Goal: Task Accomplishment & Management: Use online tool/utility

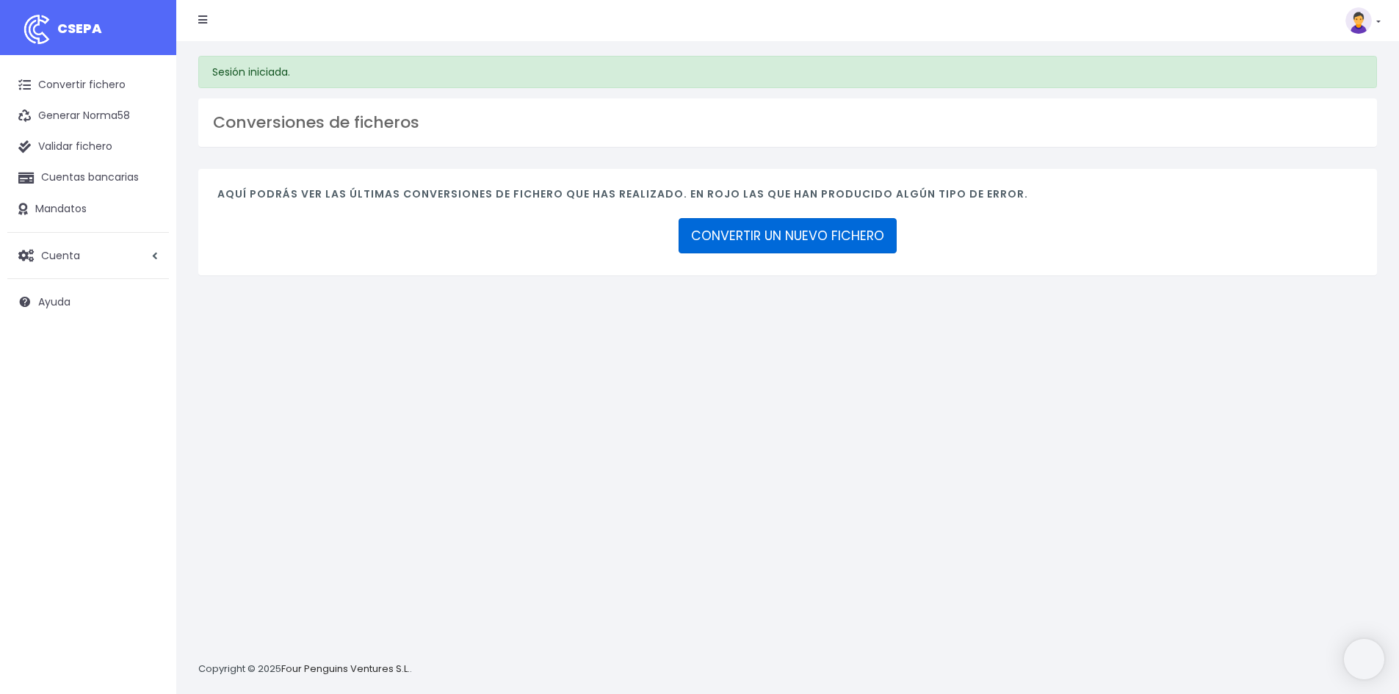
click at [820, 234] on link "CONVERTIR UN NUEVO FICHERO" at bounding box center [788, 235] width 218 height 35
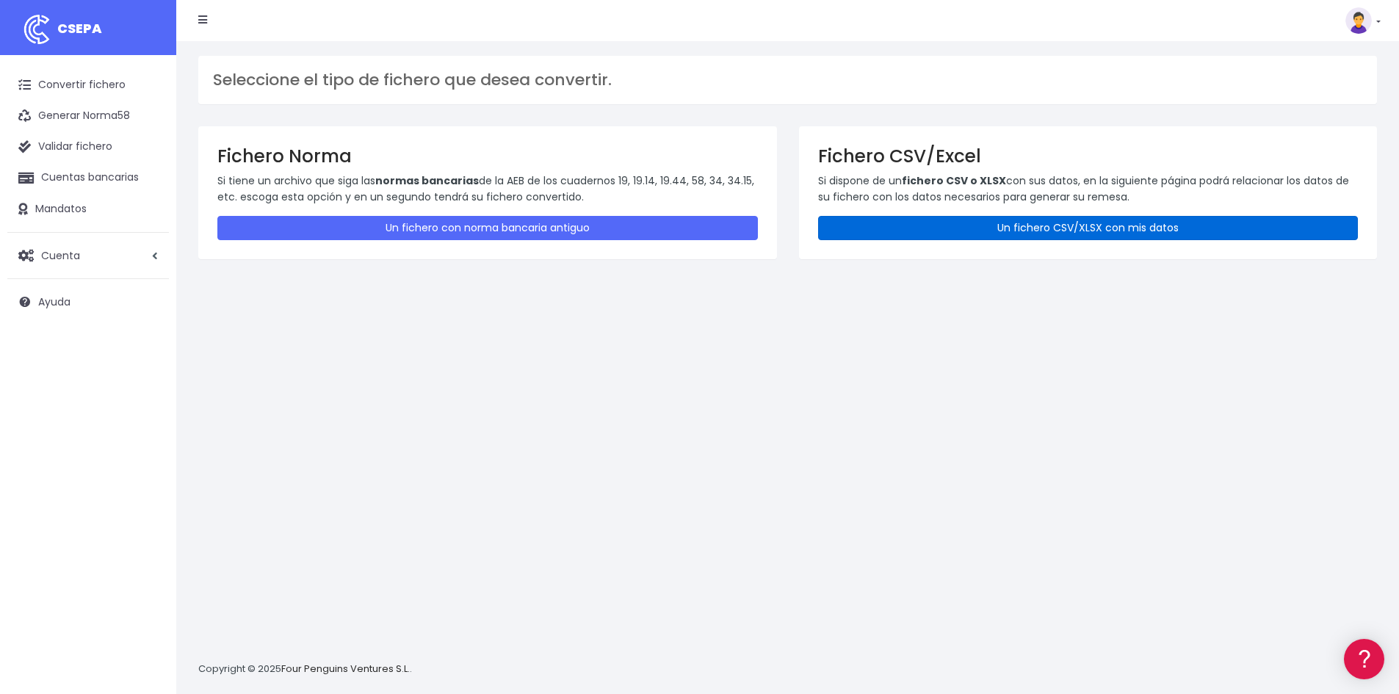
click at [1008, 229] on link "Un fichero CSV/XLSX con mis datos" at bounding box center [1088, 228] width 541 height 24
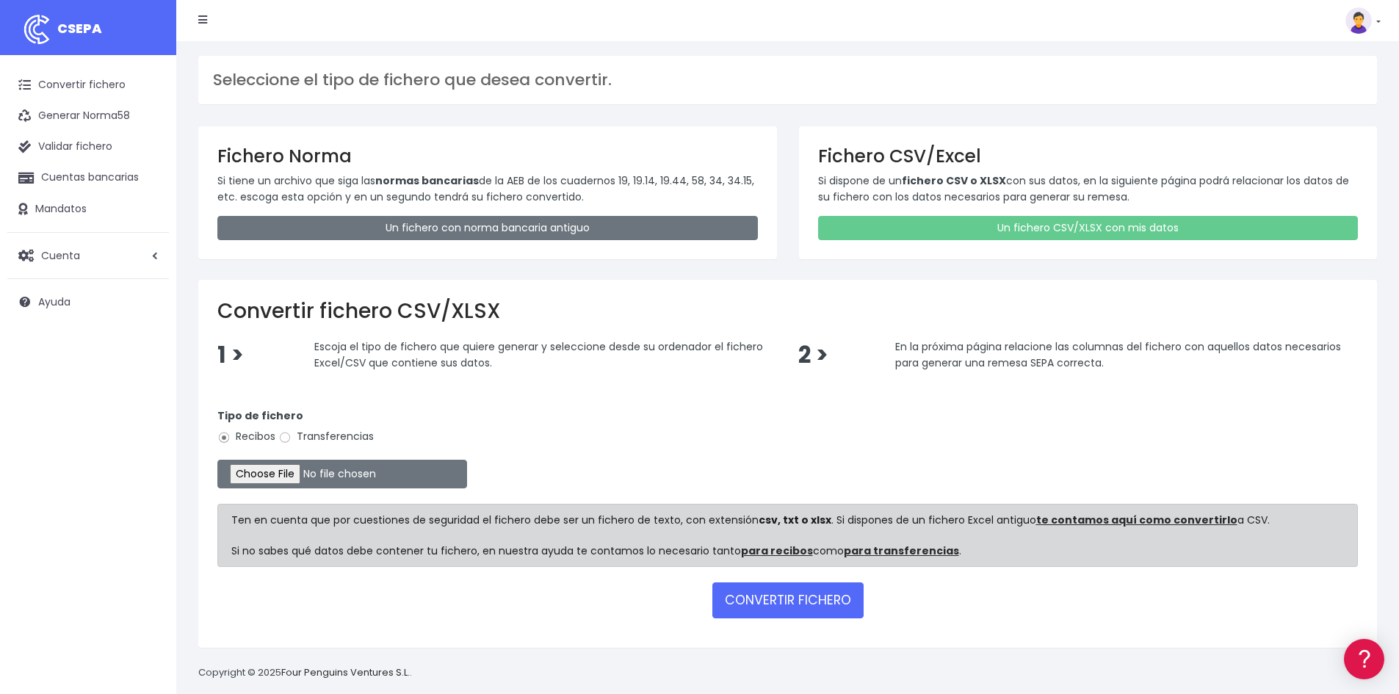
click at [318, 436] on label "Transferencias" at bounding box center [325, 436] width 95 height 15
click at [292, 436] on input "Transferencias" at bounding box center [284, 437] width 13 height 13
radio input "true"
click at [305, 472] on input "file" at bounding box center [342, 474] width 250 height 29
type input "C:\fakepath\Copia de BOLSA VACACIONES_TFN_AGOSTO25.csv"
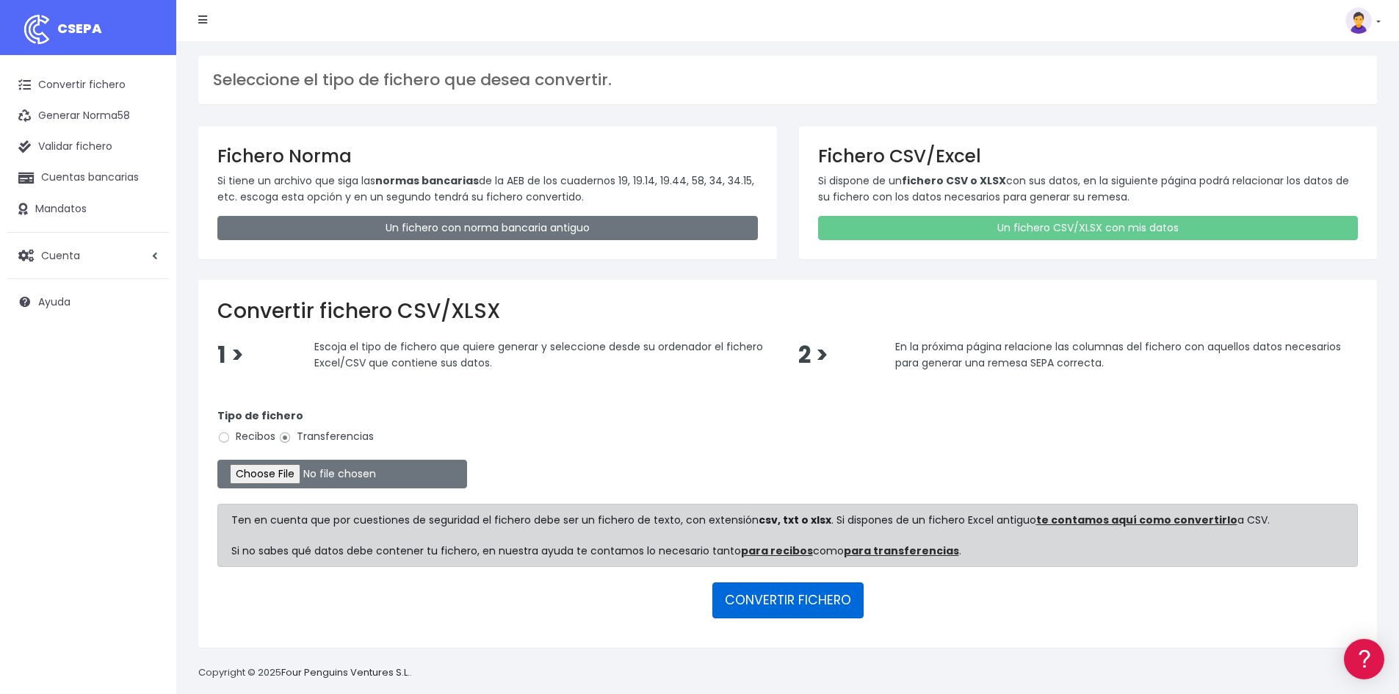
click at [771, 597] on button "CONVERTIR FICHERO" at bounding box center [787, 599] width 151 height 35
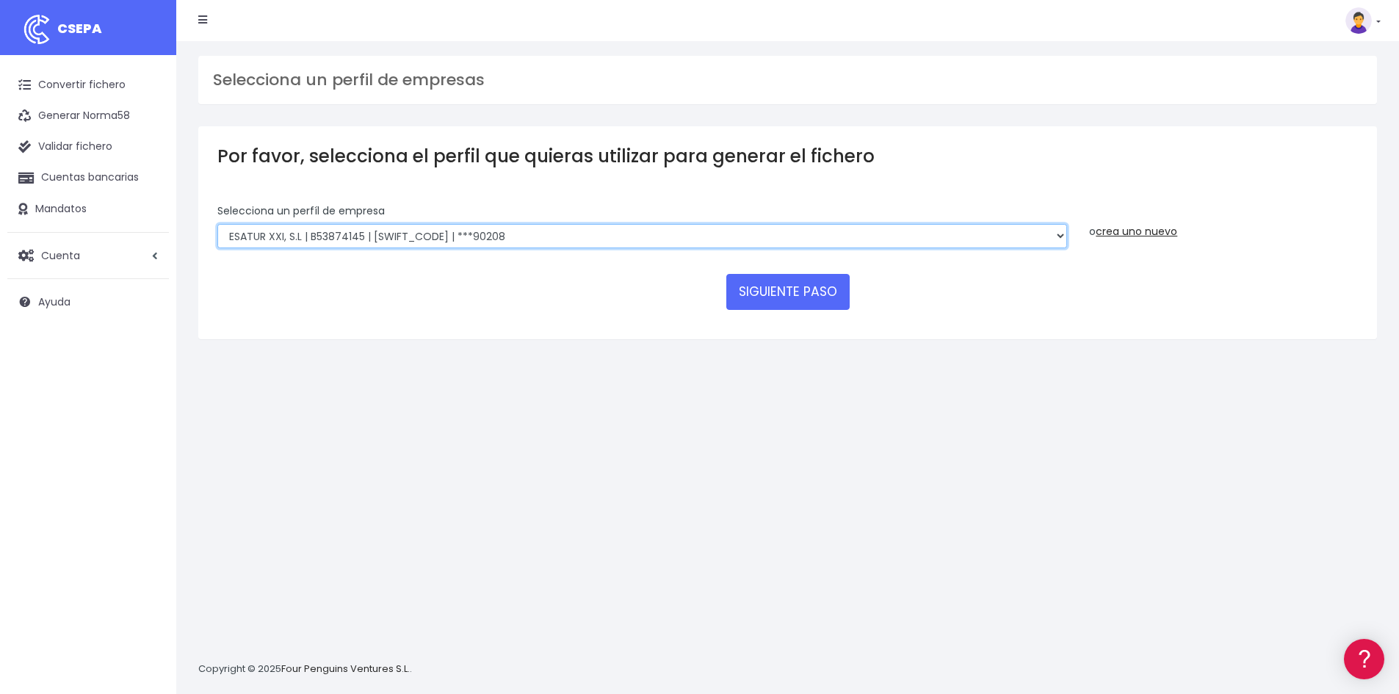
click at [524, 228] on select "INSTITUTO MEDITERRANEO DE ESTUDIOS DE PR | ES91001B53342739 | BSCHESMMXXX | ***…" at bounding box center [642, 236] width 850 height 25
select select "1887"
click at [217, 224] on select "INSTITUTO MEDITERRANEO DE ESTUDIOS DE PR | ES91001B53342739 | BSCHESMMXXX | ***…" at bounding box center [642, 236] width 850 height 25
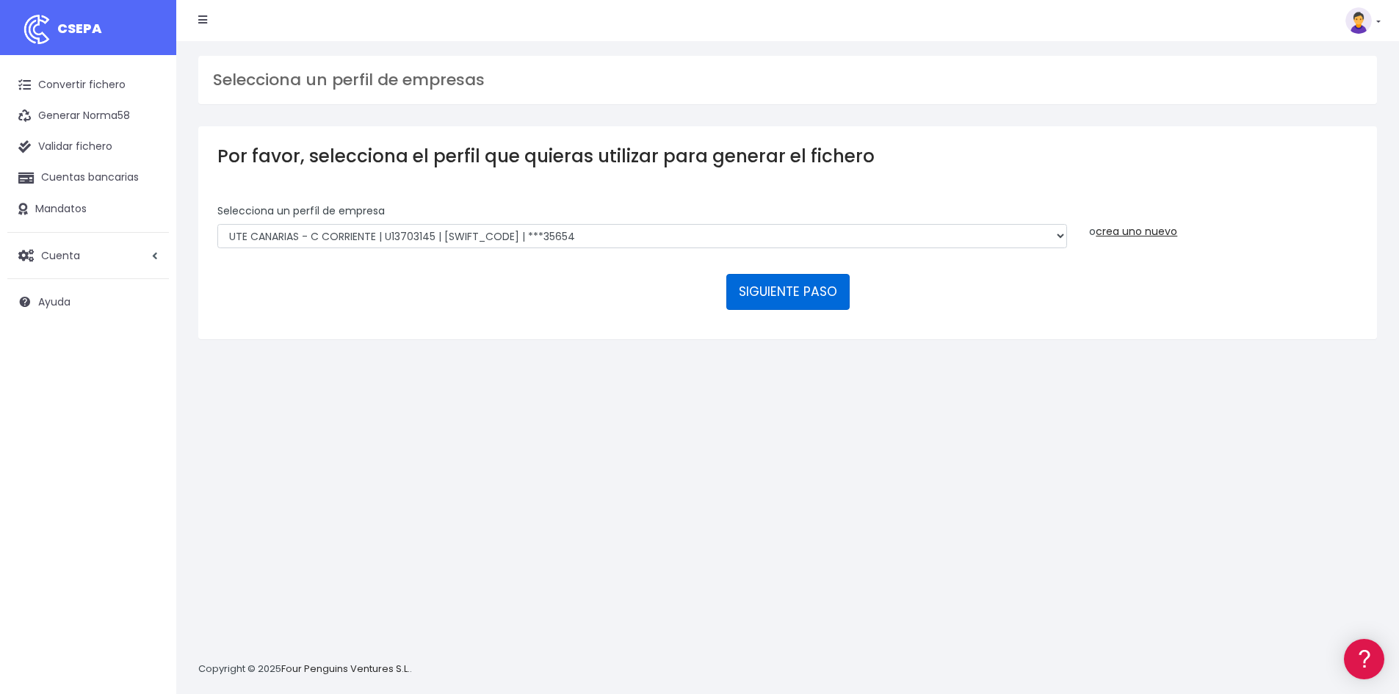
click at [772, 292] on button "SIGUIENTE PASO" at bounding box center [787, 291] width 123 height 35
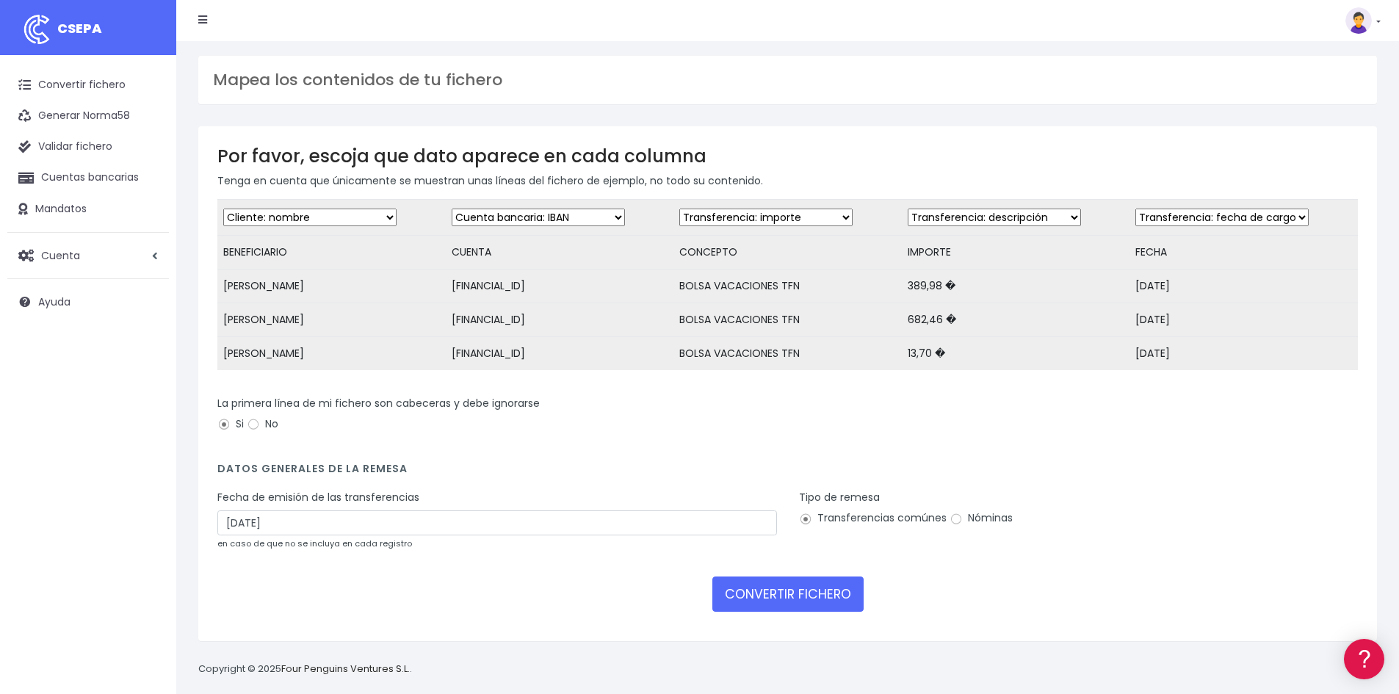
click at [784, 220] on select "Desechar campo Cliente: nombre Cliente: DNI Cliente: Email Cliente: referencia …" at bounding box center [765, 218] width 173 height 18
select select "description"
click at [679, 209] on select "Desechar campo Cliente: nombre Cliente: DNI Cliente: Email Cliente: referencia …" at bounding box center [765, 218] width 173 height 18
click at [978, 216] on select "Desechar campo Cliente: nombre Cliente: DNI Cliente: Email Cliente: referencia …" at bounding box center [994, 218] width 173 height 18
select select "amount"
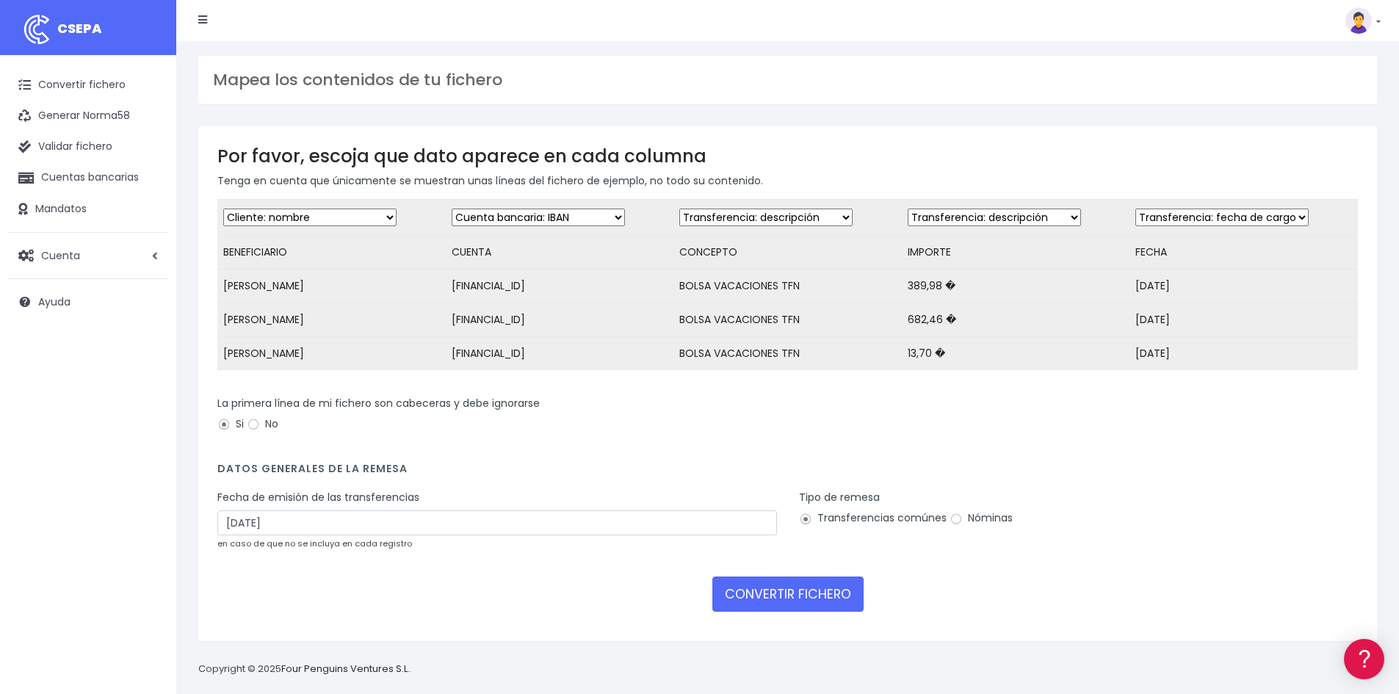
click at [908, 209] on select "Desechar campo Cliente: nombre Cliente: DNI Cliente: Email Cliente: referencia …" at bounding box center [994, 218] width 173 height 18
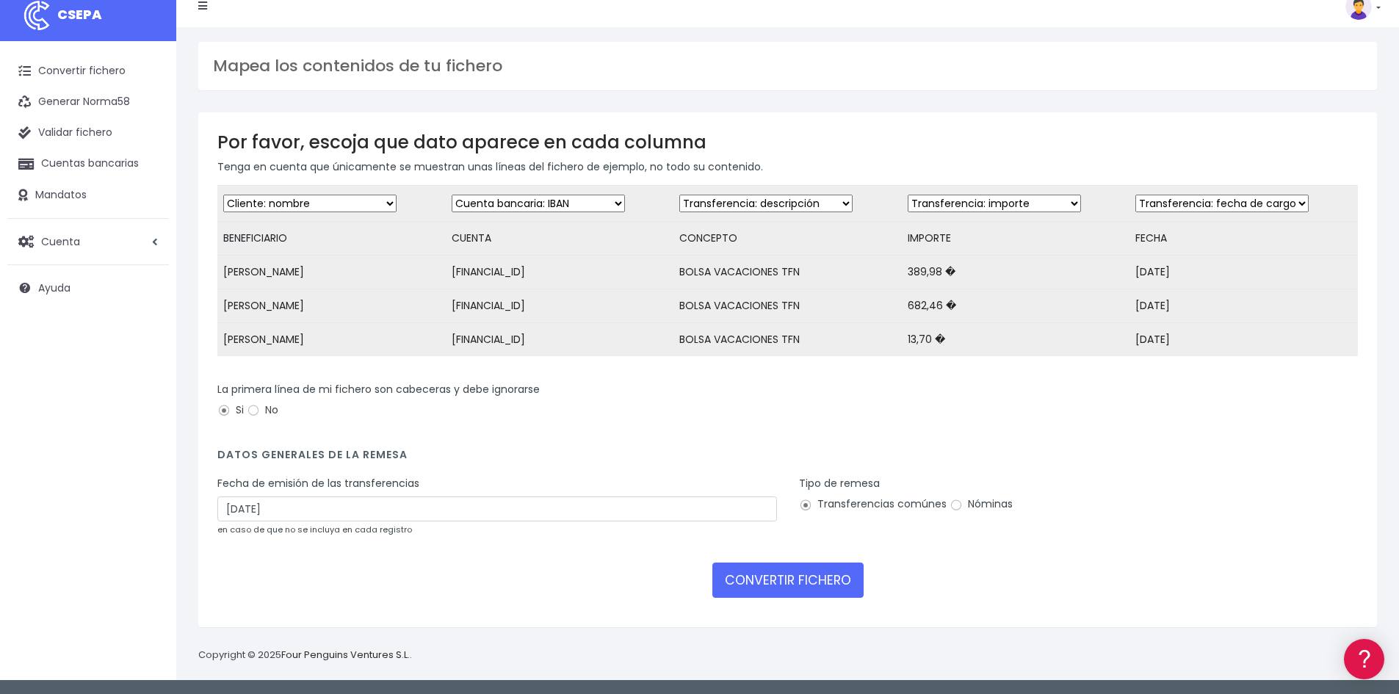
scroll to position [22, 0]
click at [303, 517] on input "14/08/2025" at bounding box center [497, 509] width 560 height 25
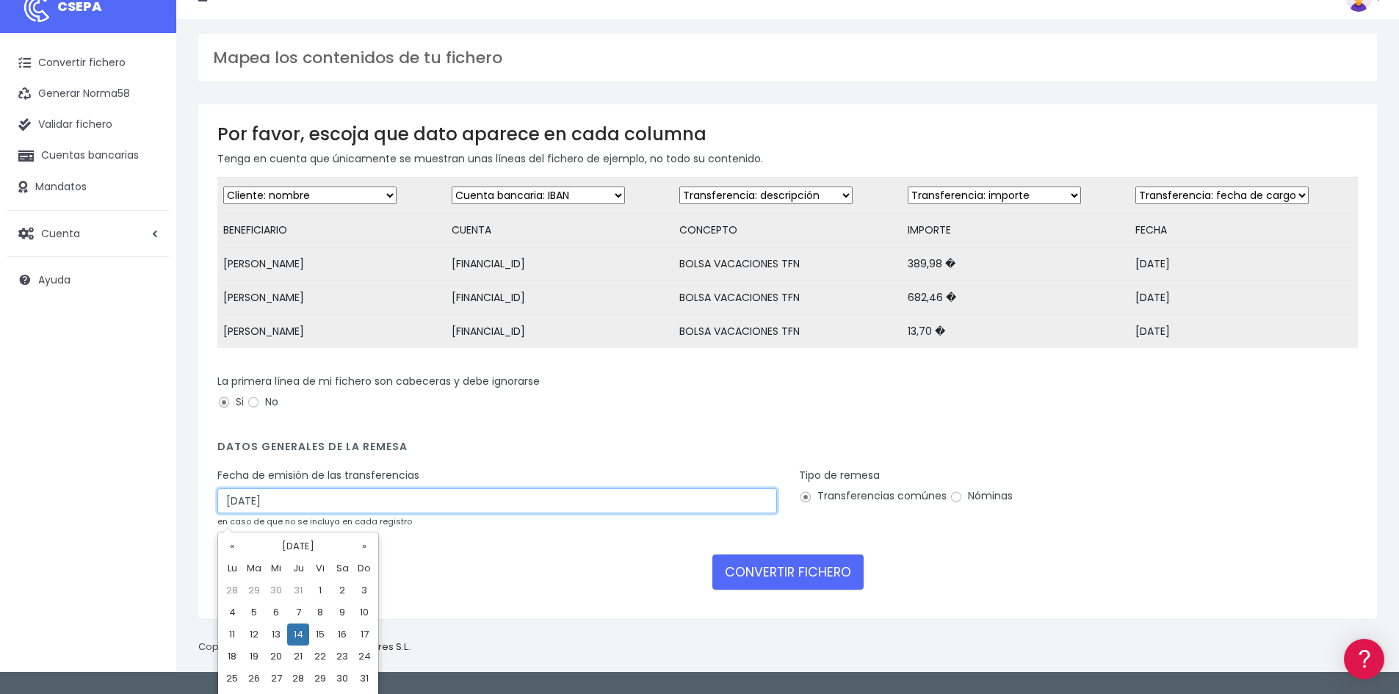
drag, startPoint x: 303, startPoint y: 511, endPoint x: 173, endPoint y: 516, distance: 130.1
click at [175, 517] on div "CSEPA Convertir fichero Generar Norma58 Validar fichero Cuentas bancarias Manda…" at bounding box center [699, 325] width 1399 height 694
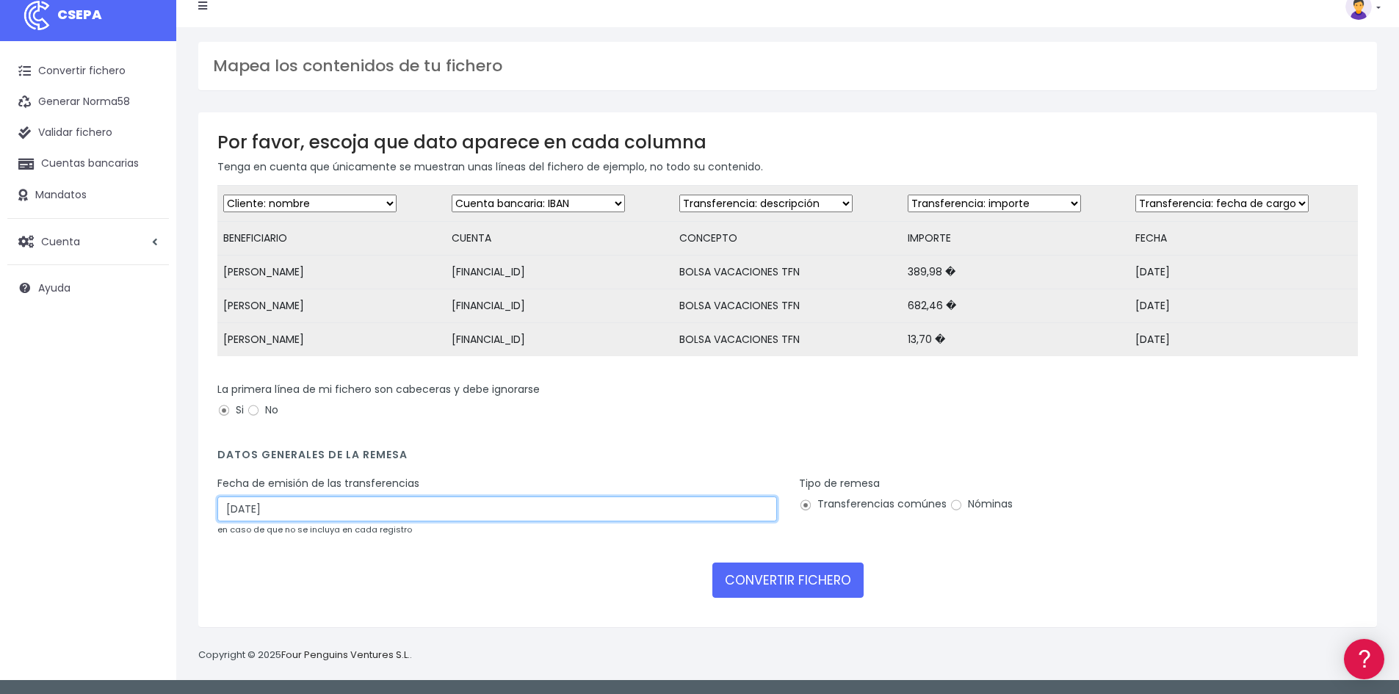
type input "12/08/2025"
click at [970, 508] on label "Nóminas" at bounding box center [981, 504] width 63 height 15
click at [963, 508] on input "Nóminas" at bounding box center [956, 505] width 13 height 13
radio input "true"
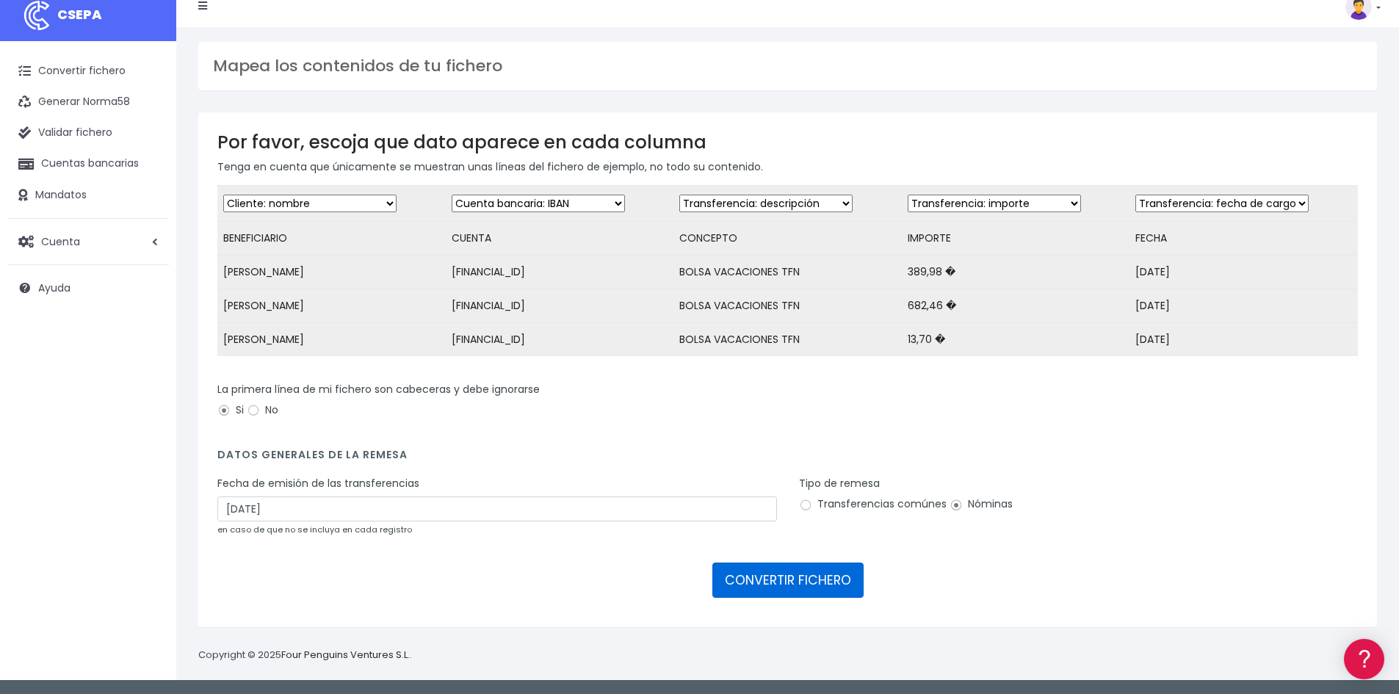
click at [815, 583] on button "CONVERTIR FICHERO" at bounding box center [787, 580] width 151 height 35
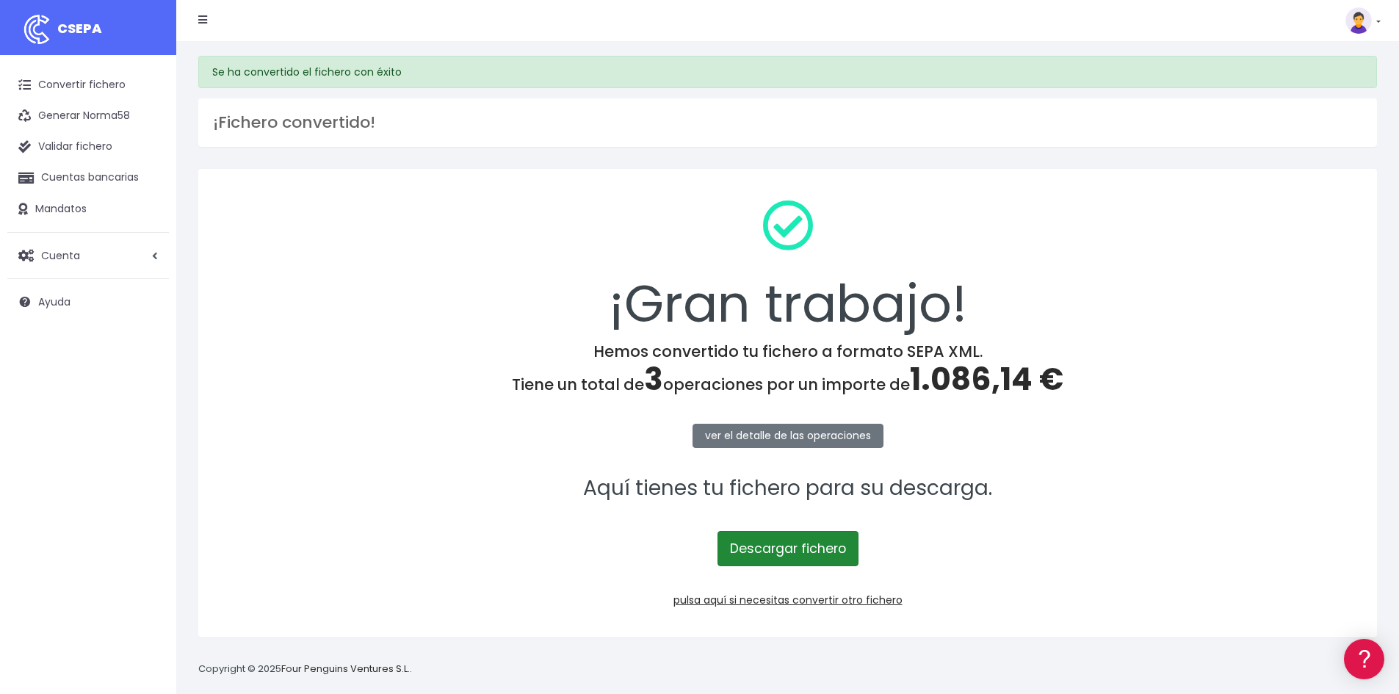
click at [815, 565] on link "Descargar fichero" at bounding box center [788, 548] width 141 height 35
